Goal: Find specific page/section: Find specific page/section

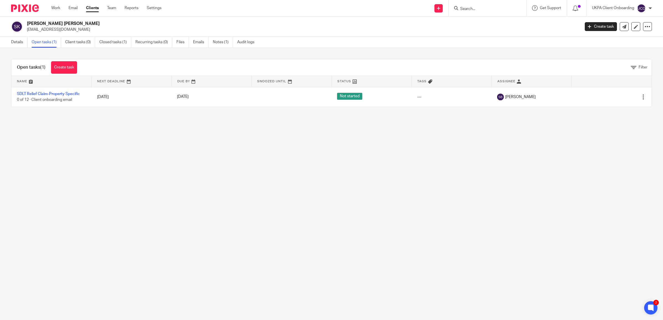
click at [467, 6] on form at bounding box center [489, 8] width 59 height 7
click at [468, 7] on input "Search" at bounding box center [485, 9] width 50 height 5
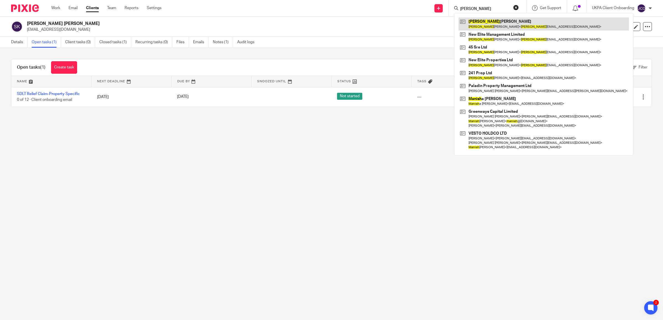
type input "[PERSON_NAME]"
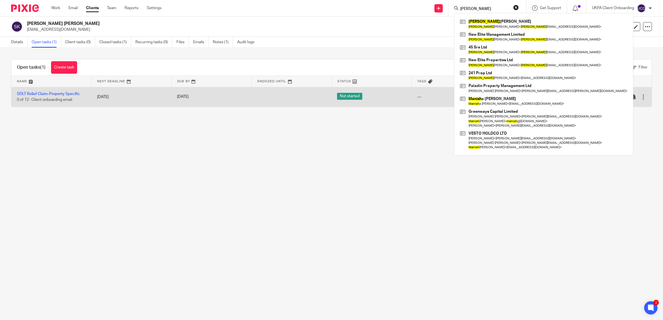
drag, startPoint x: 482, startPoint y: 19, endPoint x: 634, endPoint y: 105, distance: 174.7
click at [482, 19] on link at bounding box center [544, 23] width 170 height 13
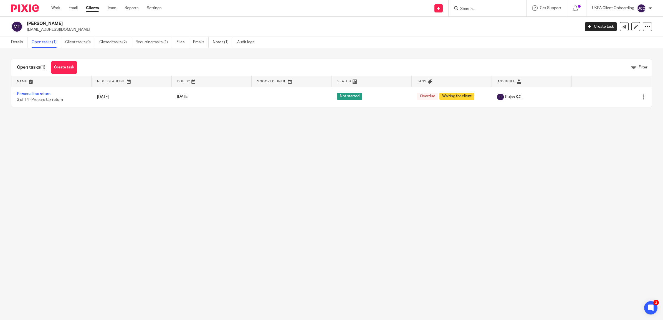
drag, startPoint x: 81, startPoint y: 20, endPoint x: 27, endPoint y: 25, distance: 53.8
click at [27, 25] on div "Monish Tekchandani monishtek@outlook.com Create task Update from Companies Hous…" at bounding box center [331, 27] width 663 height 20
copy h2 "Monish Tekchandani"
